Goal: Navigation & Orientation: Find specific page/section

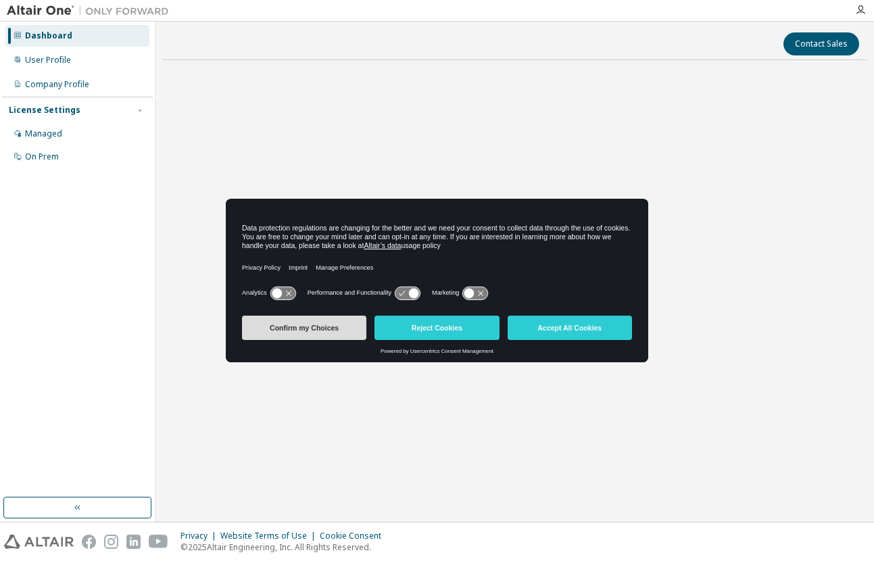
click at [353, 333] on button "Confirm my Choices" at bounding box center [304, 328] width 124 height 24
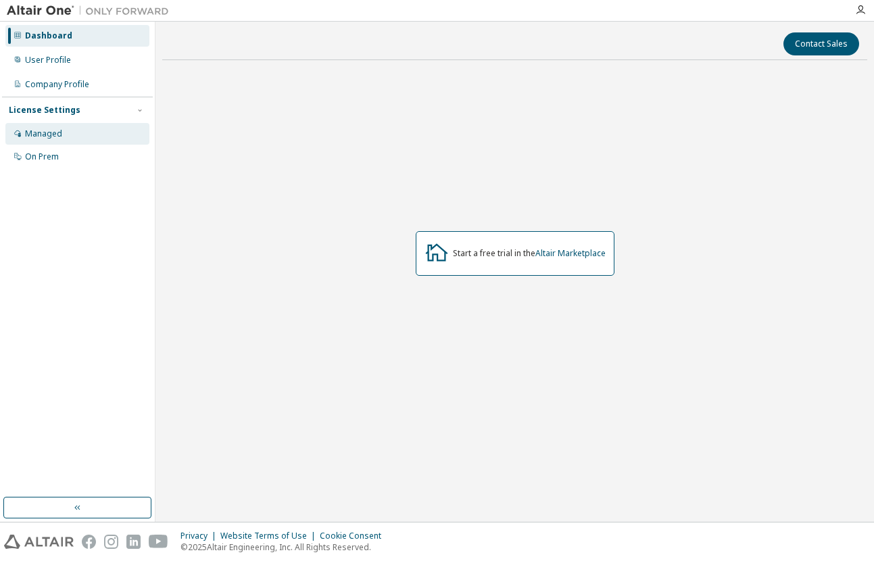
click at [72, 134] on div "Managed" at bounding box center [77, 134] width 144 height 22
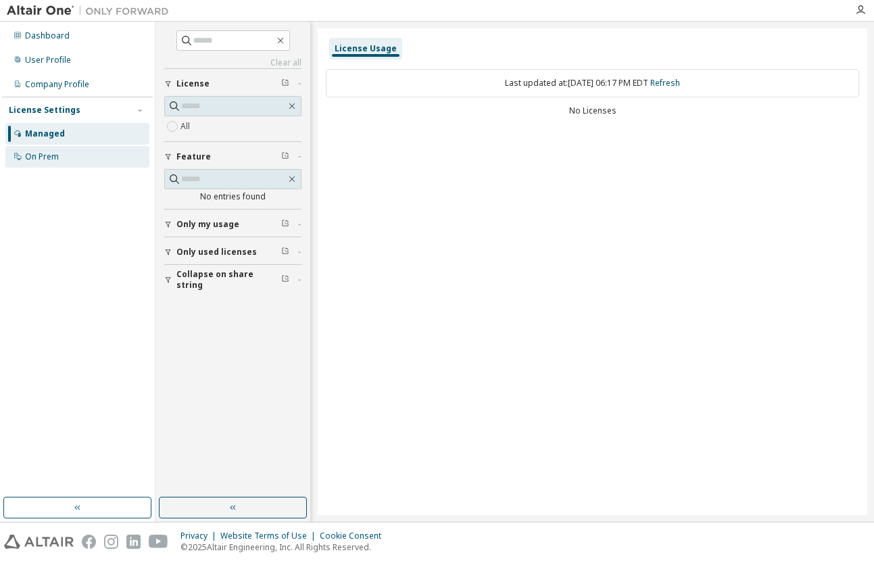
click at [48, 162] on div "On Prem" at bounding box center [42, 156] width 34 height 11
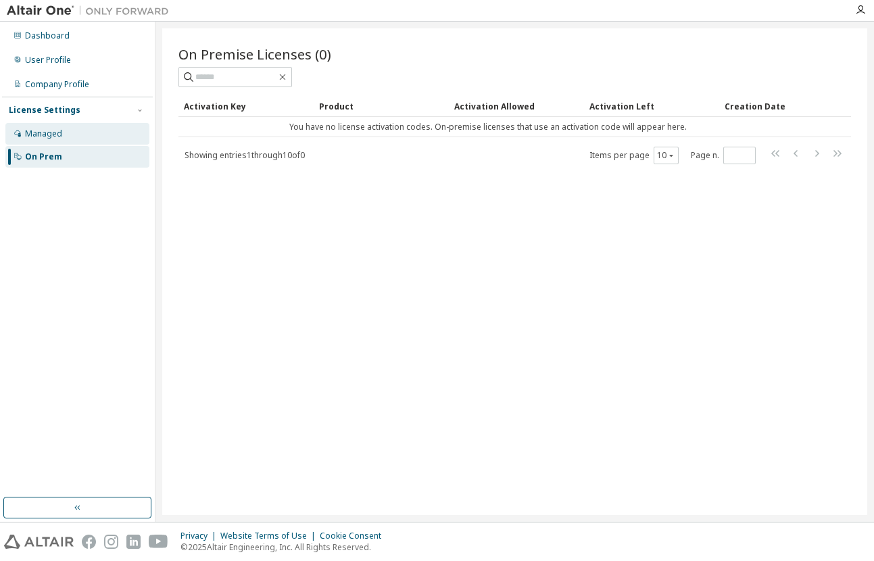
click at [60, 124] on div "Managed" at bounding box center [77, 134] width 144 height 22
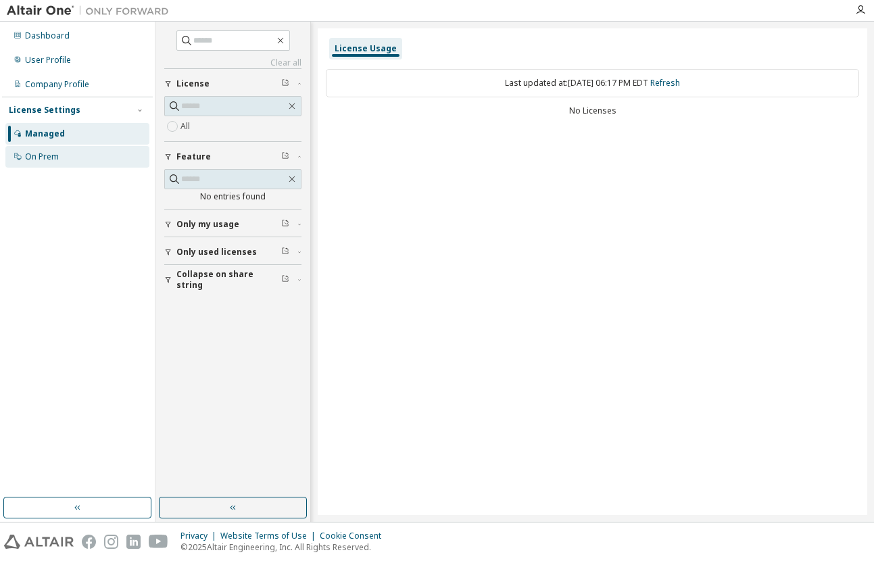
click at [101, 151] on div "On Prem" at bounding box center [77, 157] width 144 height 22
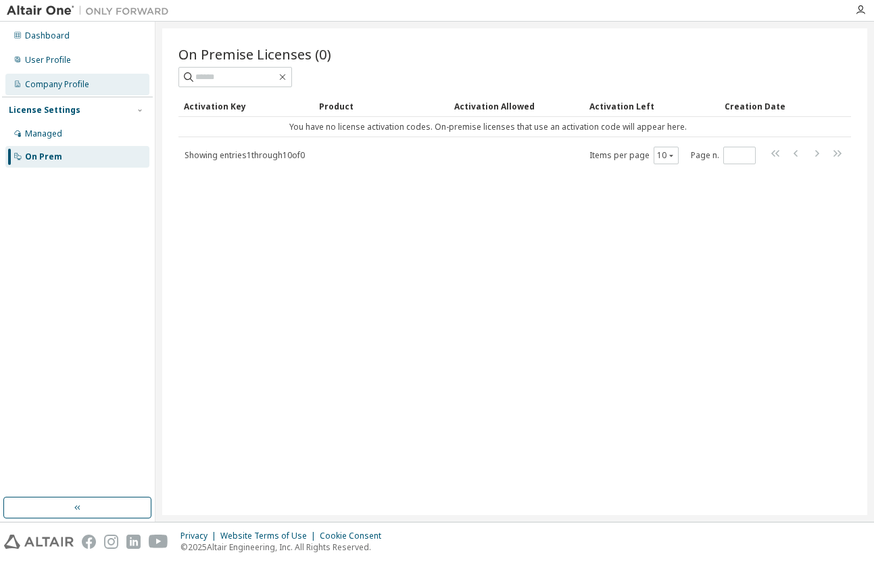
click at [95, 80] on div "Company Profile" at bounding box center [77, 85] width 144 height 22
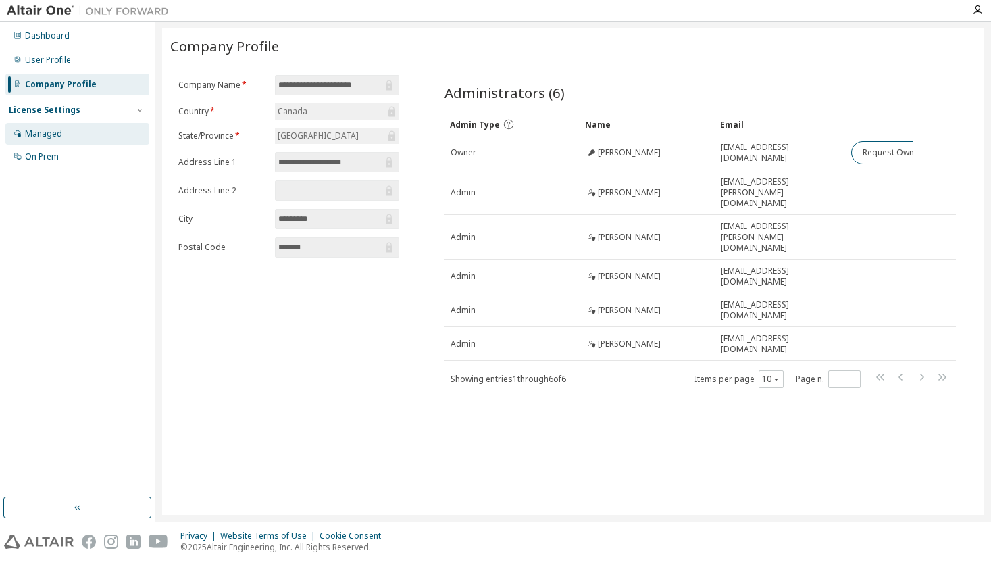
click at [39, 135] on div "Managed" at bounding box center [43, 133] width 37 height 11
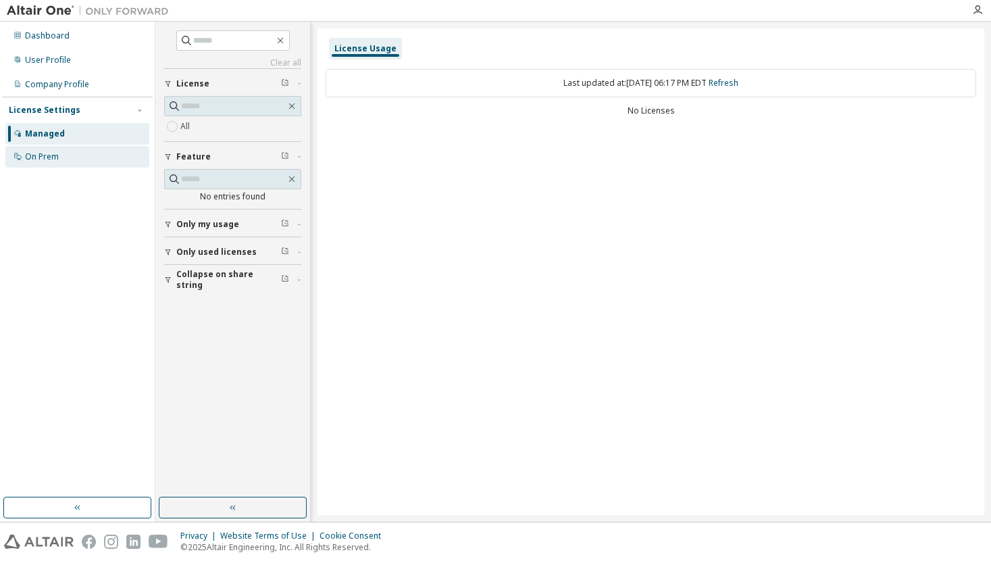
click at [59, 146] on div "On Prem" at bounding box center [77, 157] width 144 height 22
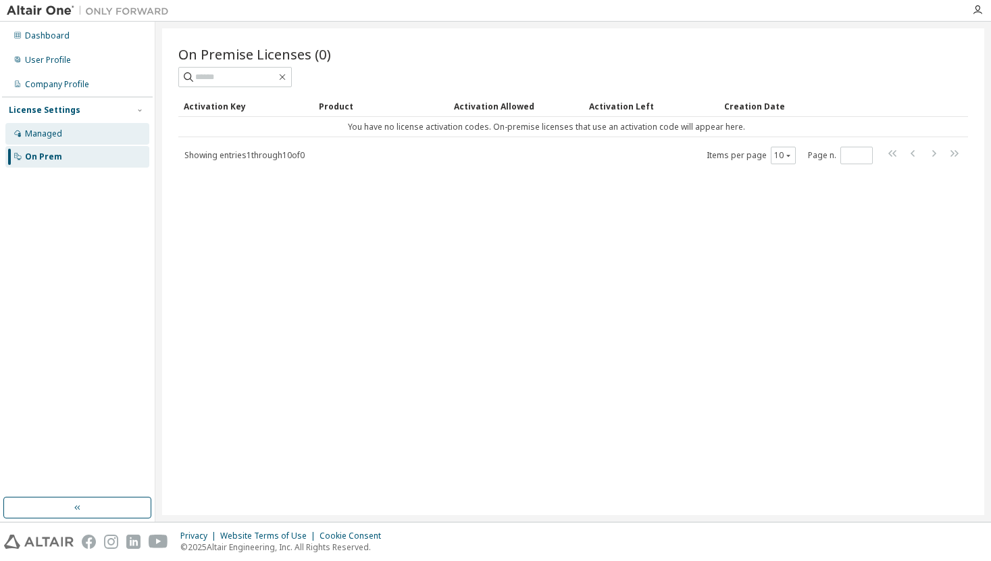
click at [62, 125] on div "Managed" at bounding box center [77, 134] width 144 height 22
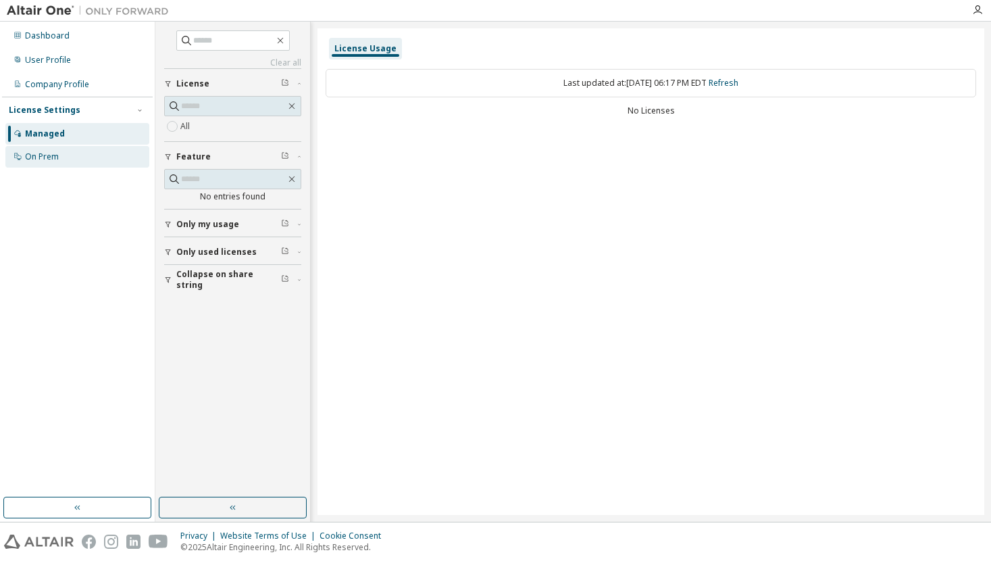
click at [95, 151] on div "On Prem" at bounding box center [77, 157] width 144 height 22
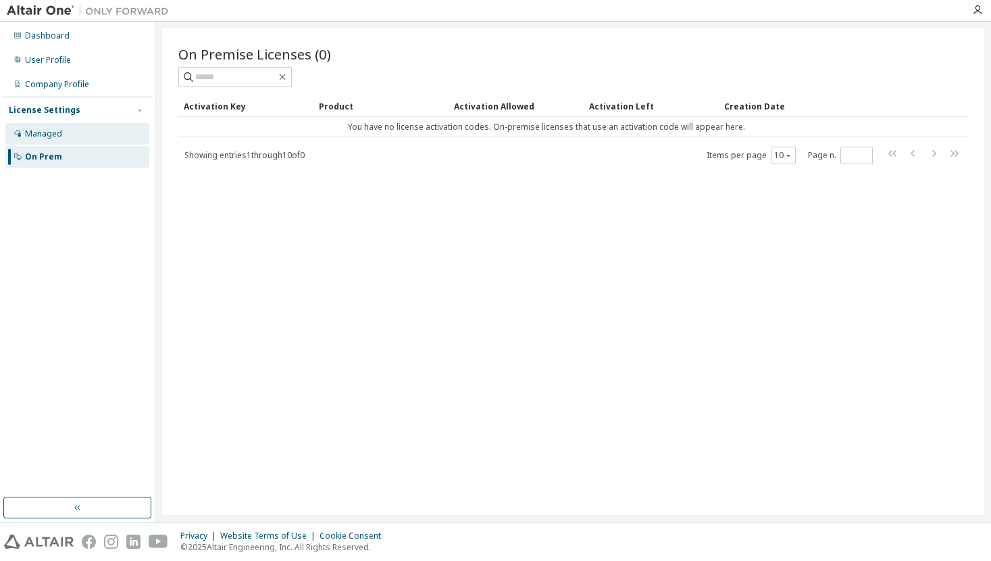
click at [90, 144] on div "Managed" at bounding box center [77, 134] width 144 height 22
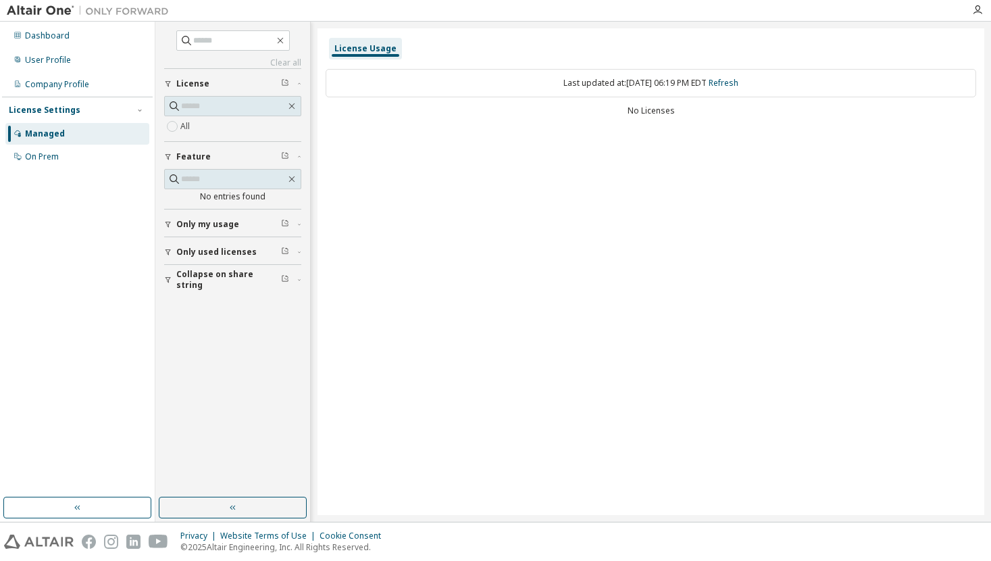
click at [172, 220] on button "Only my usage" at bounding box center [232, 224] width 137 height 30
click at [170, 297] on button "Only used licenses" at bounding box center [232, 291] width 137 height 30
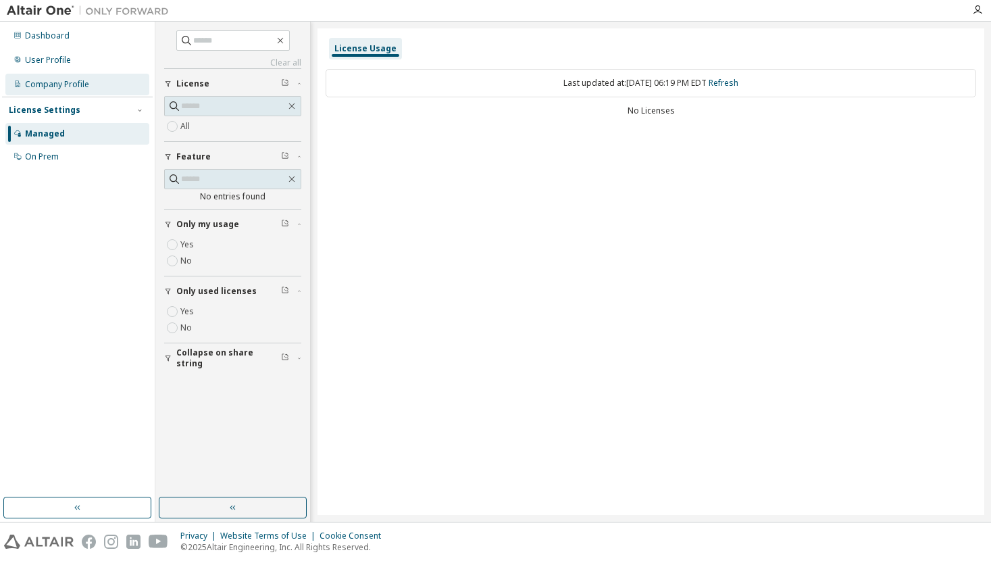
click at [28, 88] on div "Company Profile" at bounding box center [57, 84] width 64 height 11
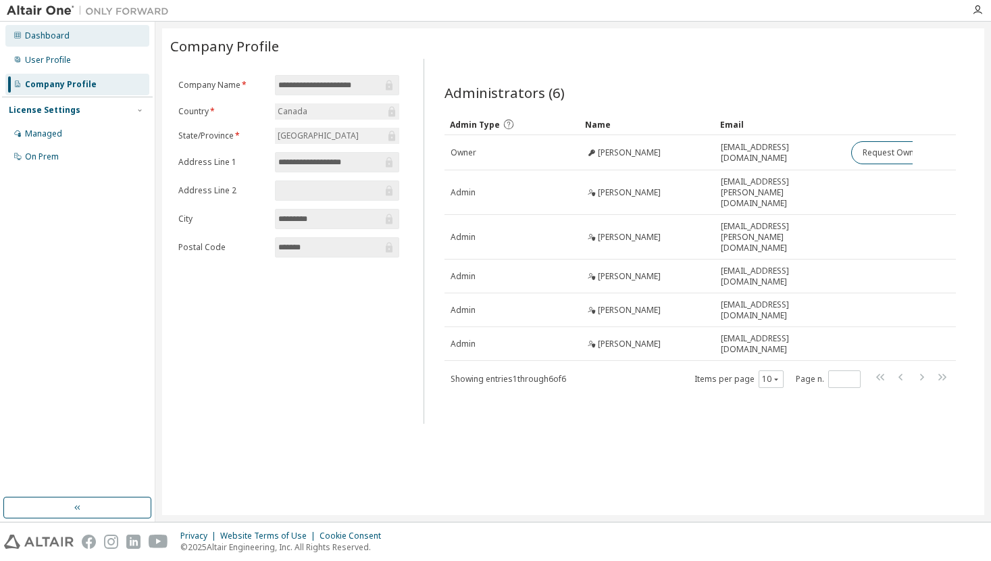
click at [59, 39] on div "Dashboard" at bounding box center [47, 35] width 45 height 11
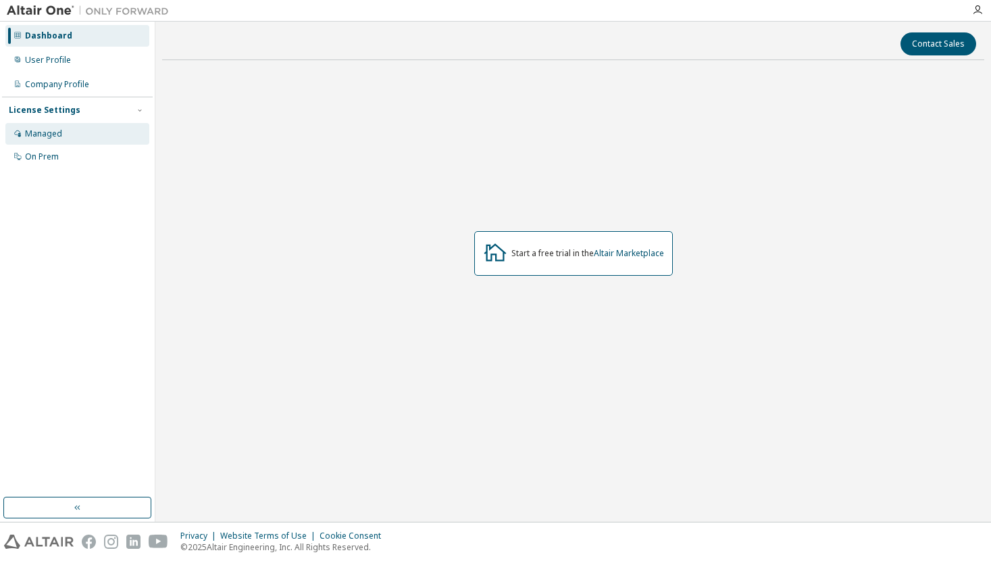
click at [84, 131] on div "Managed" at bounding box center [77, 134] width 144 height 22
